Goal: Information Seeking & Learning: Learn about a topic

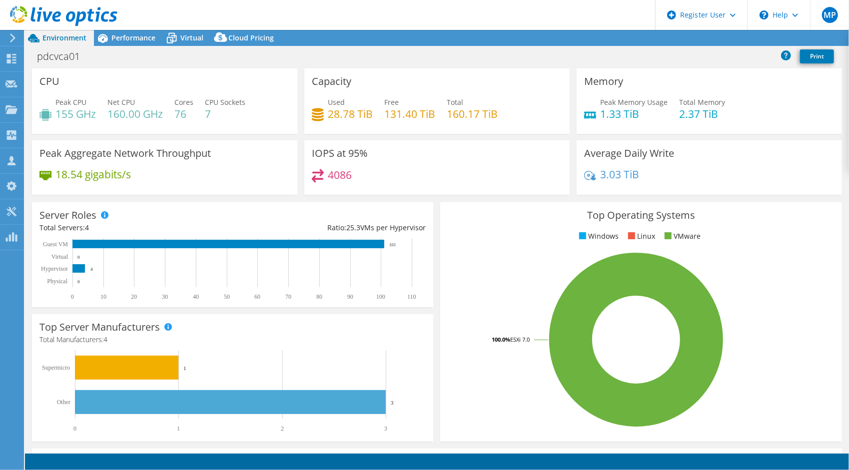
select select "[GEOGRAPHIC_DATA]"
select select "AUD"
select select "[GEOGRAPHIC_DATA]"
select select "AUD"
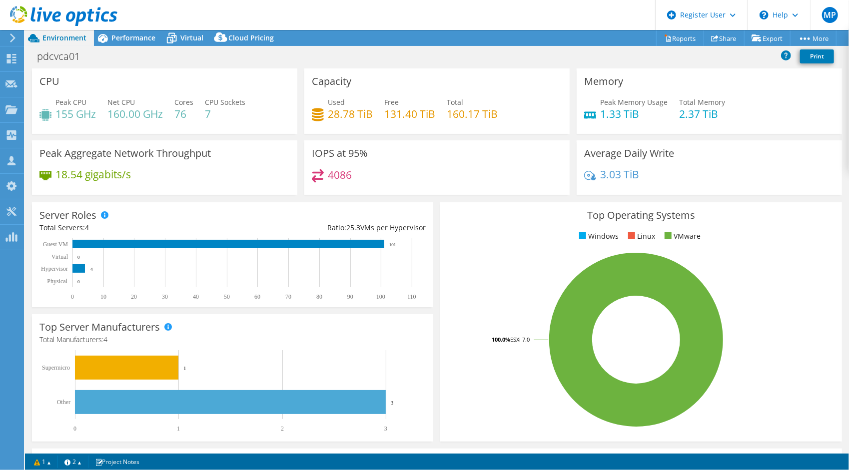
click at [79, 111] on h4 "155 GHz" at bounding box center [75, 113] width 40 height 11
click at [147, 36] on span "Performance" at bounding box center [133, 37] width 44 height 9
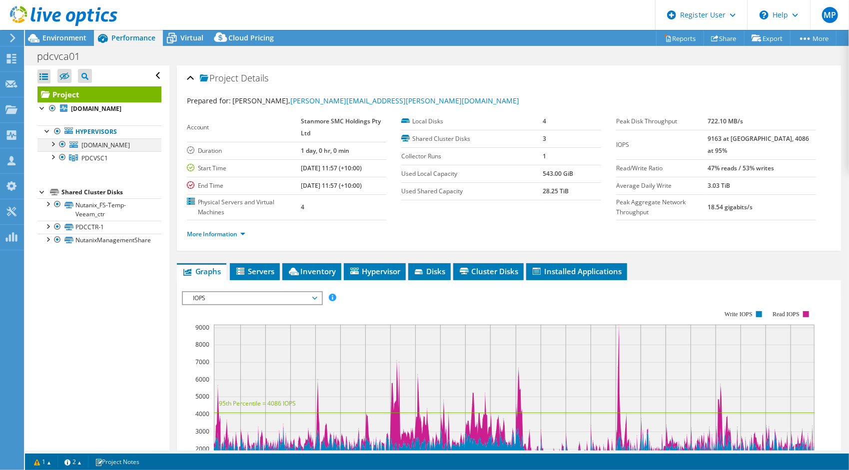
click at [55, 148] on div at bounding box center [52, 143] width 10 height 10
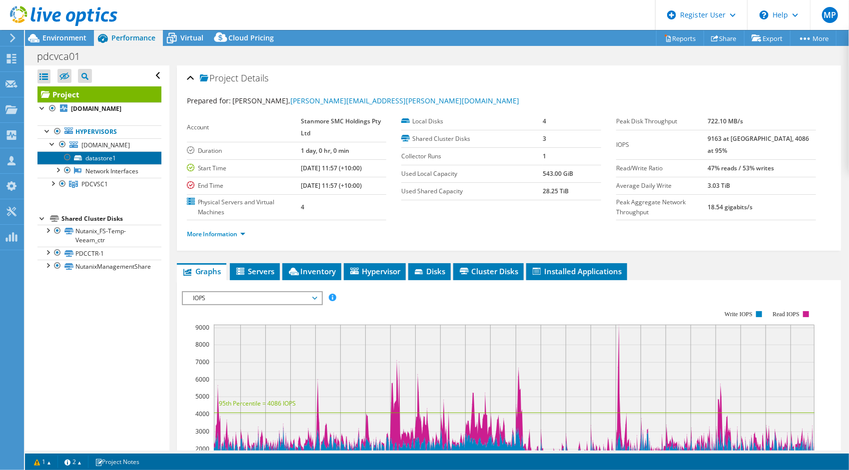
click at [108, 164] on link "datastore1" at bounding box center [99, 157] width 124 height 13
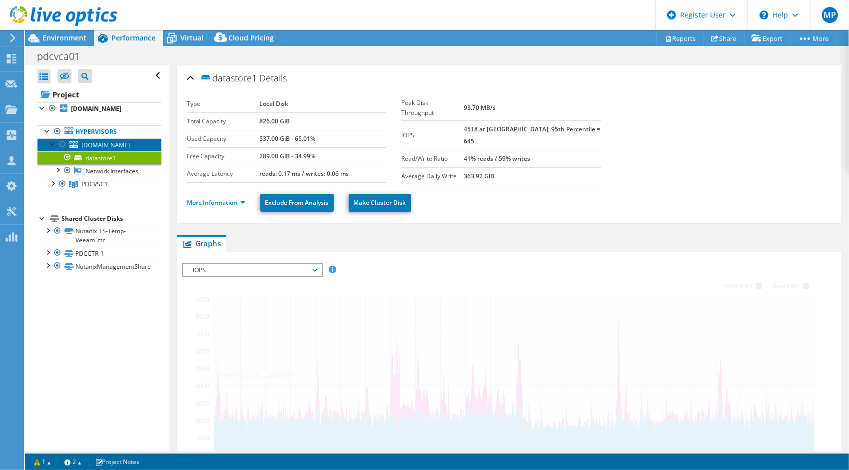
click at [130, 149] on span "[DOMAIN_NAME]" at bounding box center [105, 145] width 48 height 8
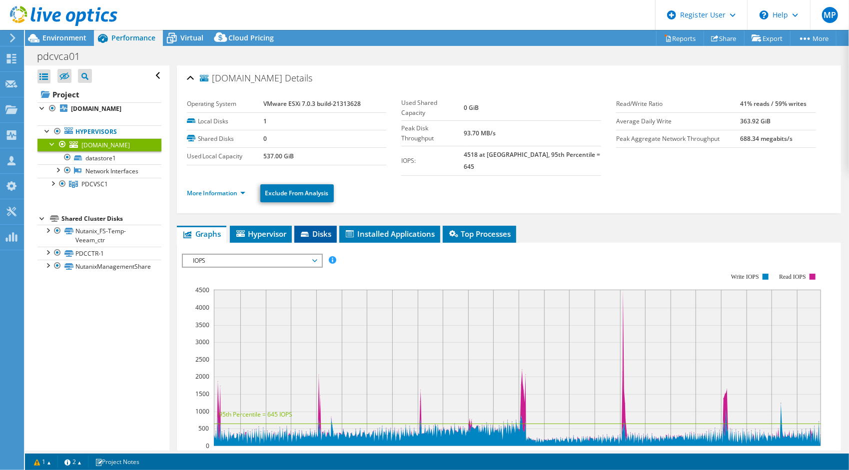
click at [301, 229] on span "Disks" at bounding box center [315, 234] width 32 height 10
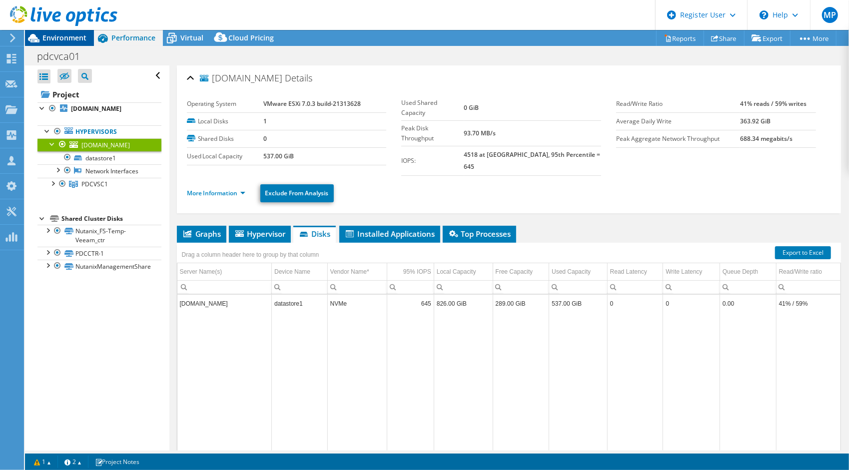
click at [85, 38] on span "Environment" at bounding box center [64, 37] width 44 height 9
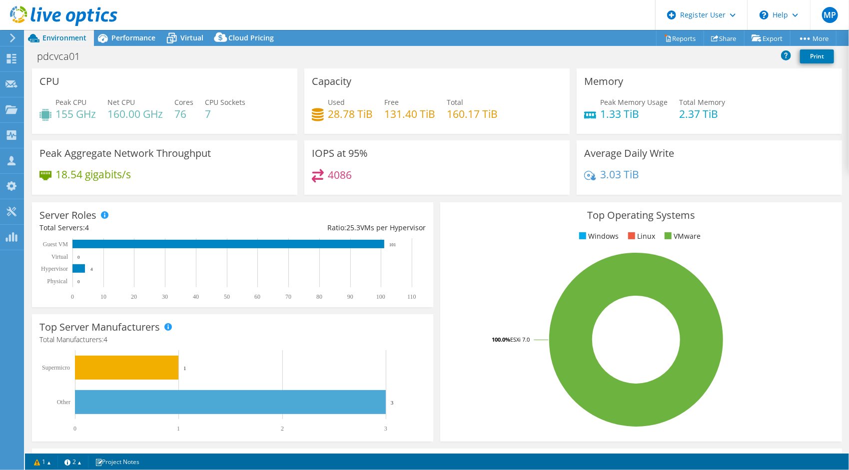
click at [322, 79] on h3 "Capacity" at bounding box center [331, 81] width 39 height 11
click at [337, 117] on h4 "28.78 TiB" at bounding box center [350, 113] width 45 height 11
click at [434, 108] on div "Used 28.78 TiB Free 131.40 TiB Total 160.17 TiB" at bounding box center [437, 113] width 250 height 32
click at [493, 111] on h4 "160.17 TiB" at bounding box center [472, 113] width 51 height 11
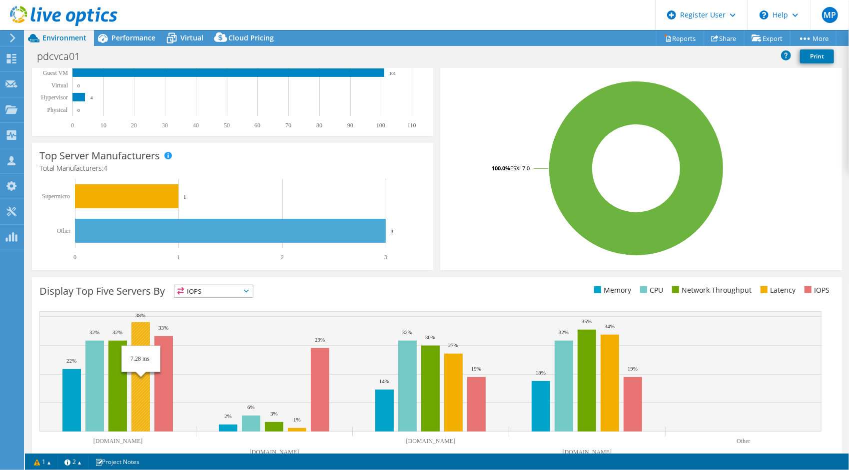
scroll to position [196, 0]
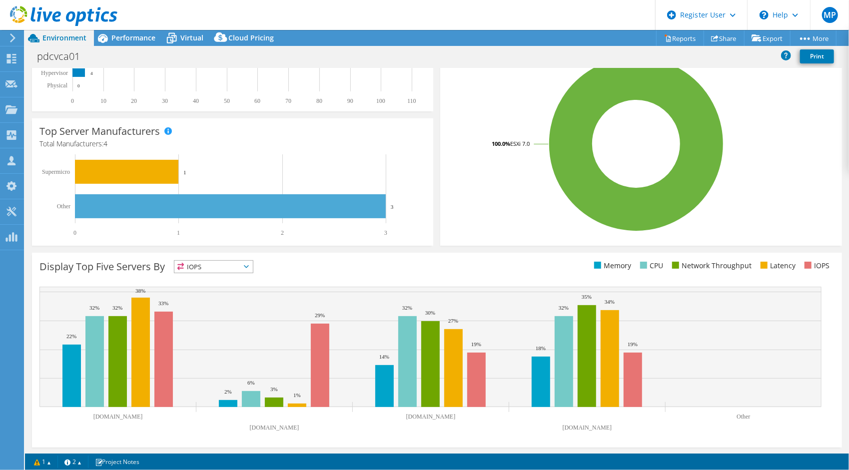
click at [212, 272] on div "Display Top Five Servers By IOPS IOPS" at bounding box center [237, 268] width 397 height 16
click at [213, 269] on span "IOPS" at bounding box center [213, 267] width 78 height 12
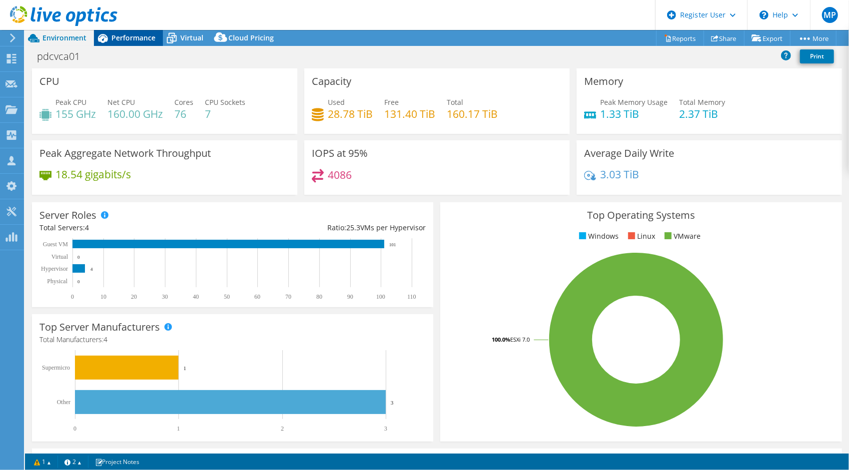
click at [116, 41] on span "Performance" at bounding box center [133, 37] width 44 height 9
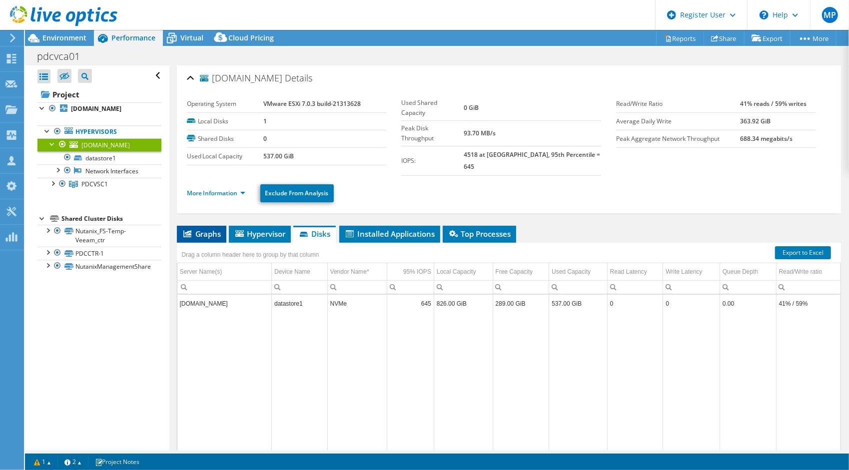
click at [214, 229] on span "Graphs" at bounding box center [201, 234] width 39 height 10
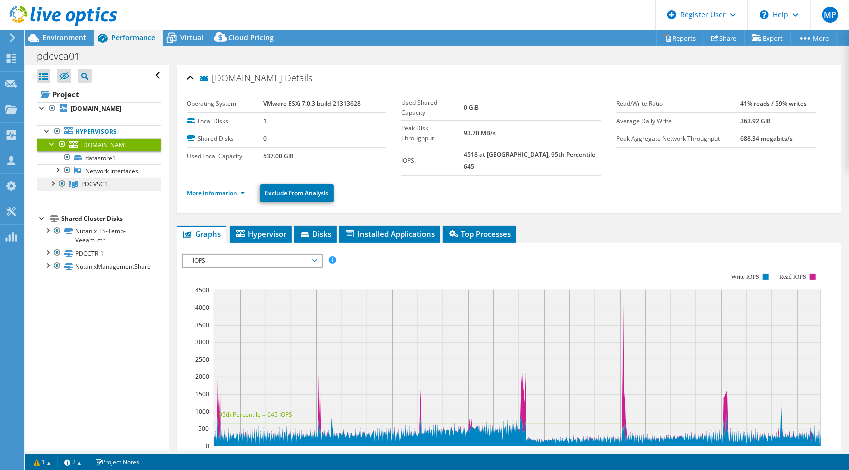
click at [96, 191] on link "PDCVSC1" at bounding box center [99, 184] width 124 height 13
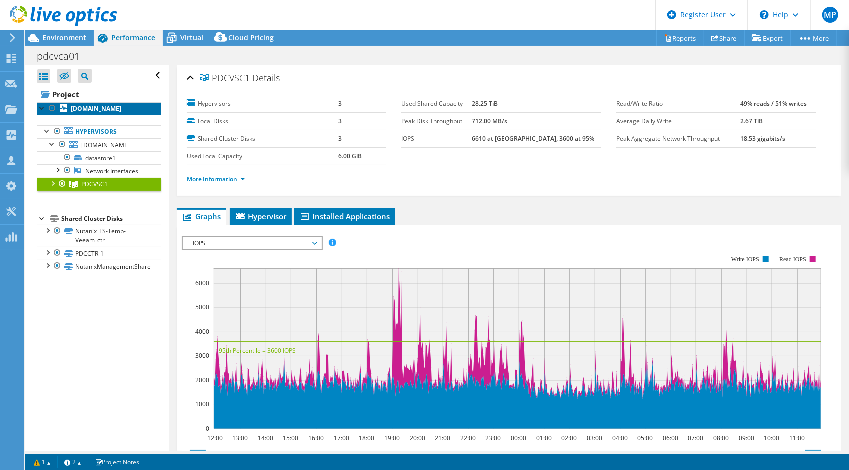
click at [92, 113] on b "[DOMAIN_NAME]" at bounding box center [96, 108] width 50 height 8
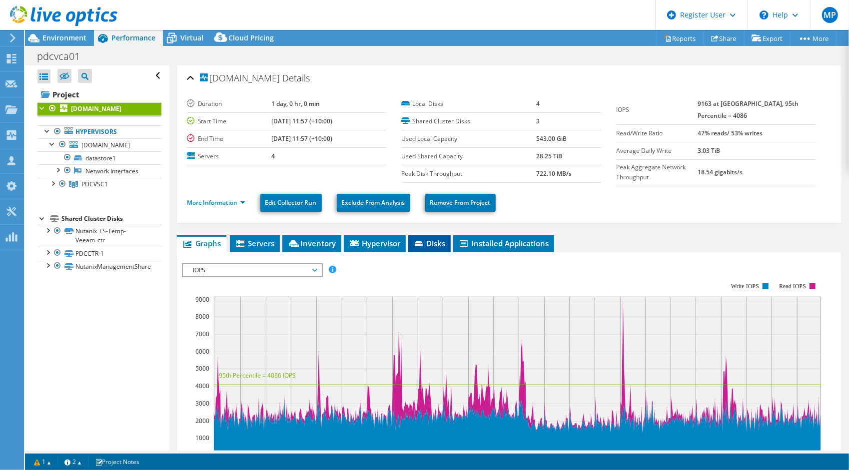
click at [435, 240] on span "Disks" at bounding box center [429, 243] width 32 height 10
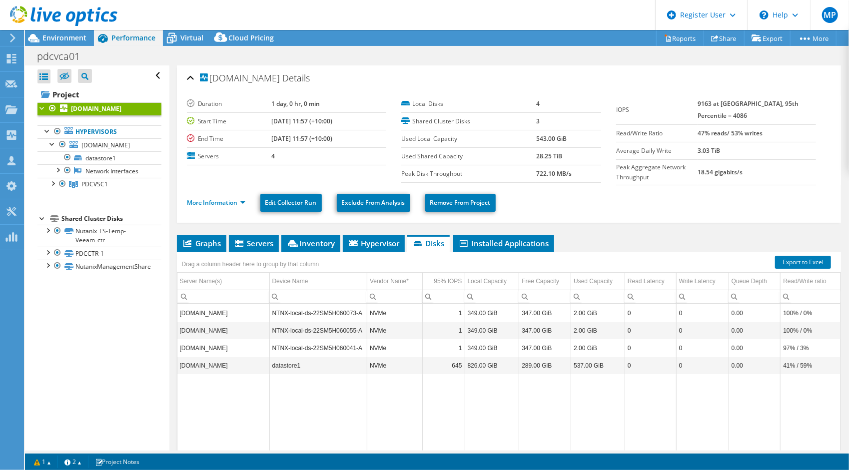
click at [519, 395] on td "Data grid" at bounding box center [545, 419] width 52 height 91
click at [116, 138] on link "Hypervisors" at bounding box center [99, 131] width 124 height 13
click at [113, 149] on span "[DOMAIN_NAME]" at bounding box center [105, 145] width 48 height 8
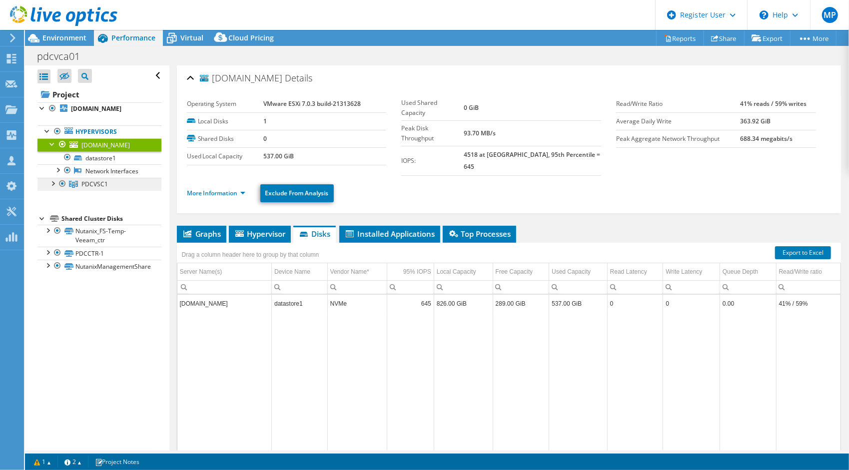
click at [100, 188] on span "PDCVSC1" at bounding box center [94, 184] width 26 height 8
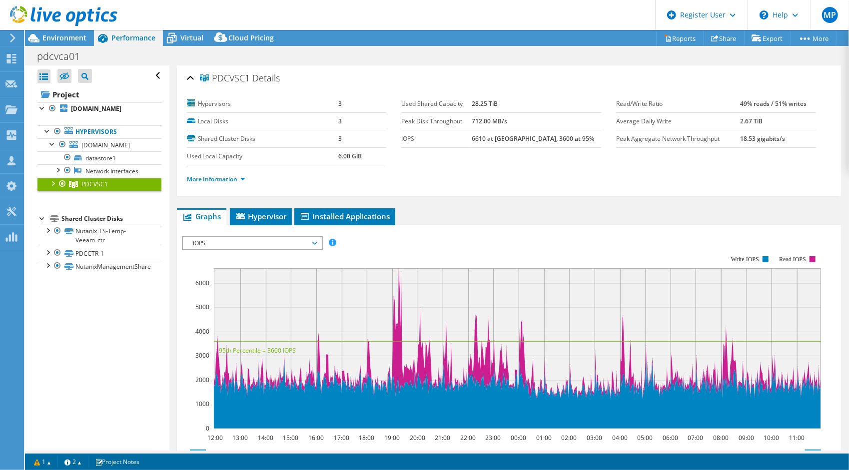
click at [52, 188] on div at bounding box center [52, 183] width 10 height 10
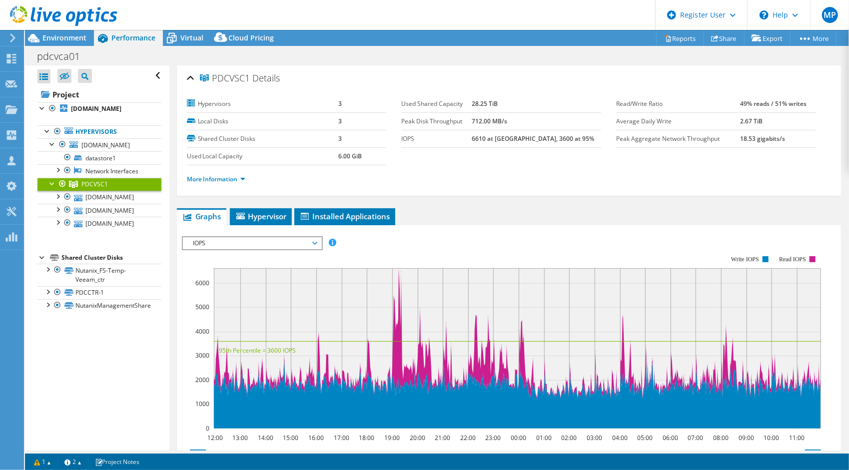
click at [267, 243] on span "IOPS" at bounding box center [252, 243] width 128 height 12
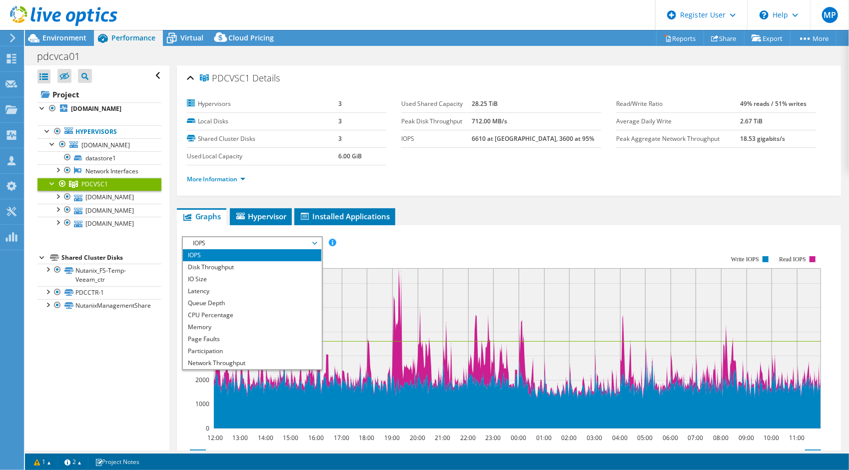
click at [267, 241] on span "IOPS" at bounding box center [252, 243] width 128 height 12
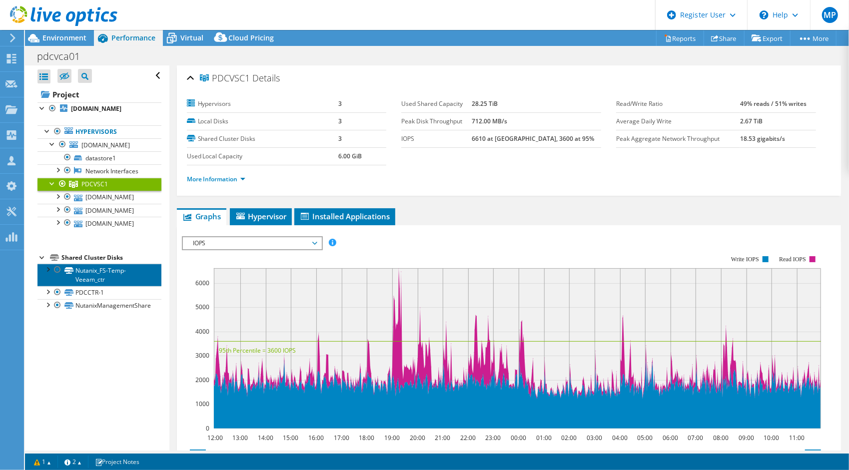
click at [86, 286] on link "Nutanix_FS-Temp-Veeam_ctr" at bounding box center [99, 275] width 124 height 22
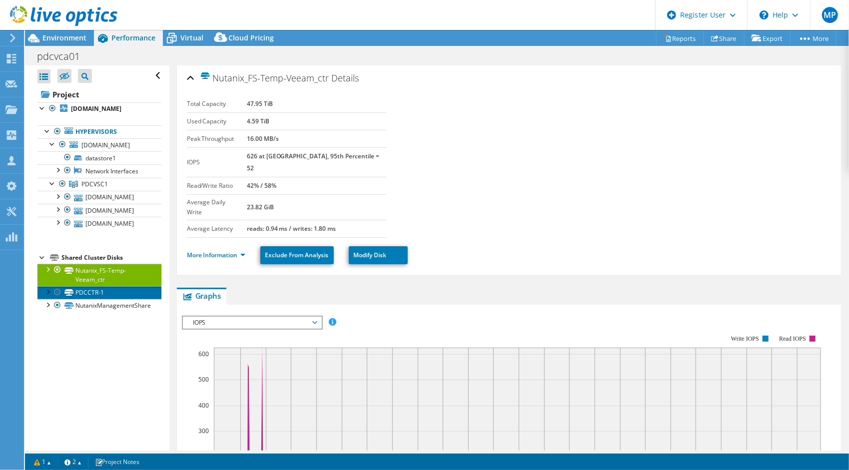
click at [97, 299] on link "PDCCTR-1" at bounding box center [99, 292] width 124 height 13
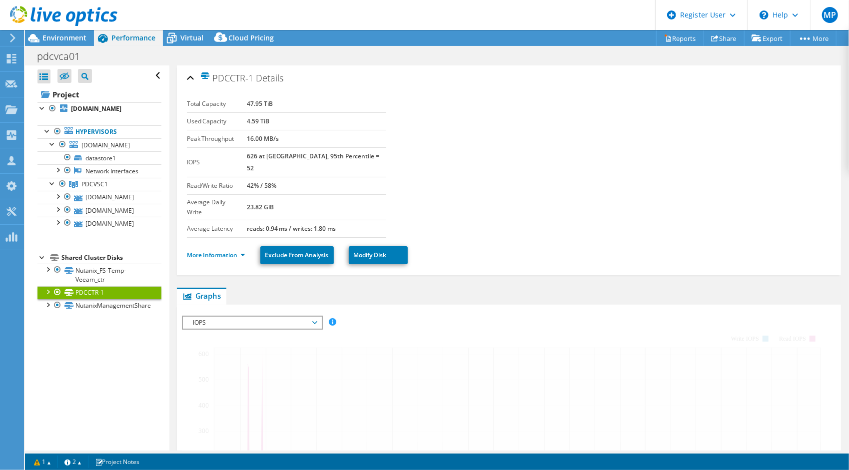
click at [44, 296] on div at bounding box center [47, 291] width 10 height 10
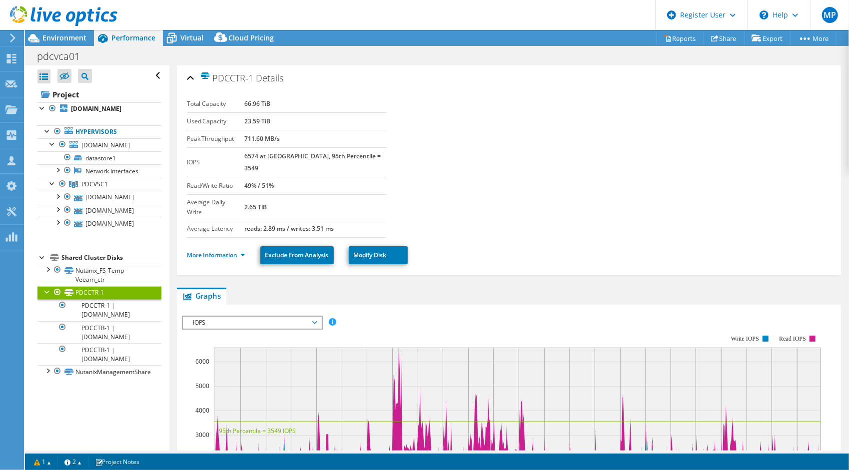
click at [44, 412] on div "Open All Close All Hide Excluded Nodes Project Tree Filter" at bounding box center [97, 257] width 144 height 385
click at [41, 378] on link "NutanixManagementShare" at bounding box center [99, 371] width 124 height 13
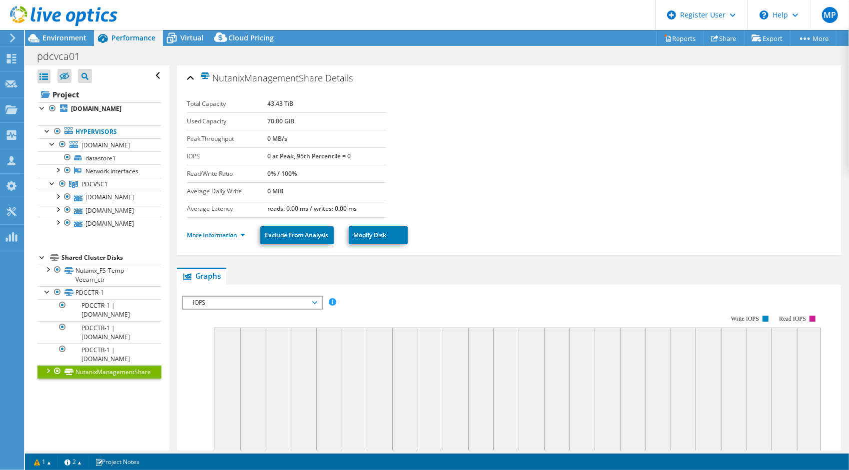
click at [48, 375] on div at bounding box center [47, 370] width 10 height 10
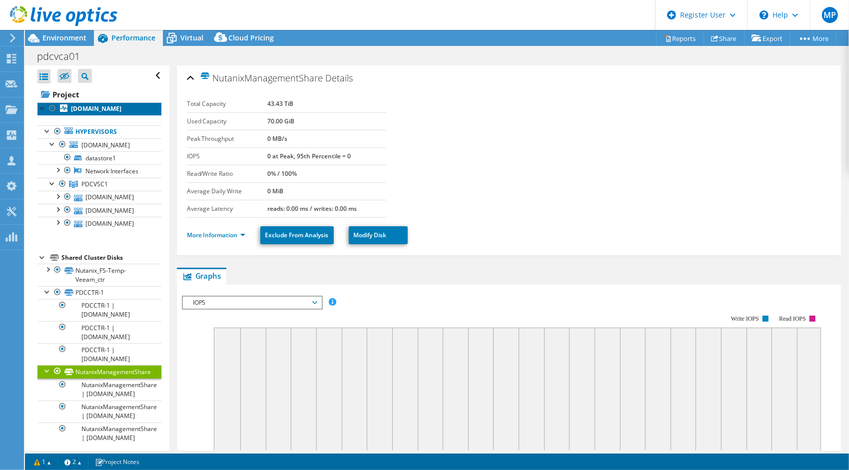
click at [101, 115] on link "[DOMAIN_NAME]" at bounding box center [99, 108] width 124 height 13
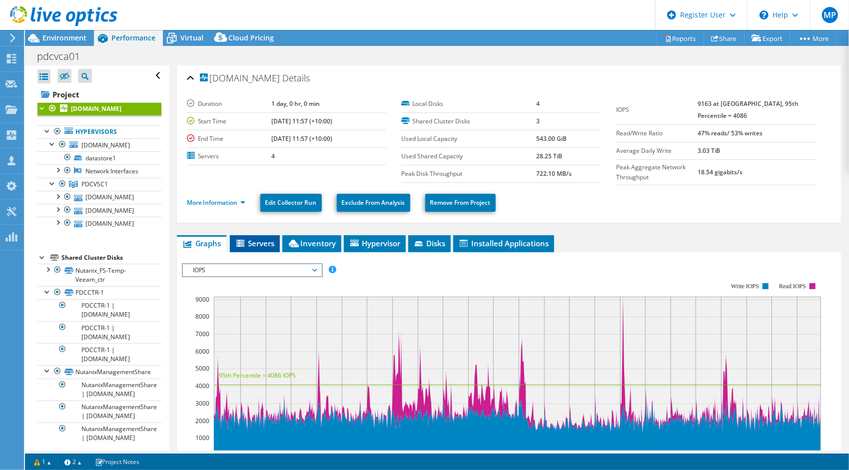
click at [249, 248] on li "Servers" at bounding box center [255, 243] width 50 height 17
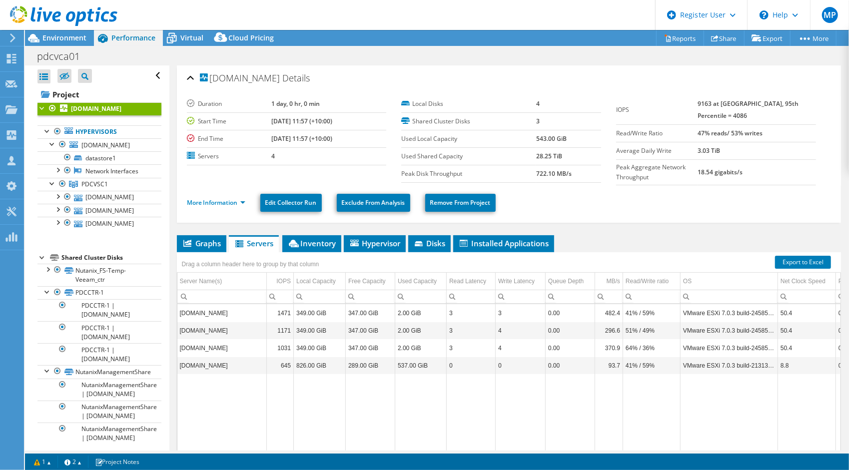
click at [396, 409] on td "Data grid" at bounding box center [420, 419] width 51 height 91
